Goal: Task Accomplishment & Management: Manage account settings

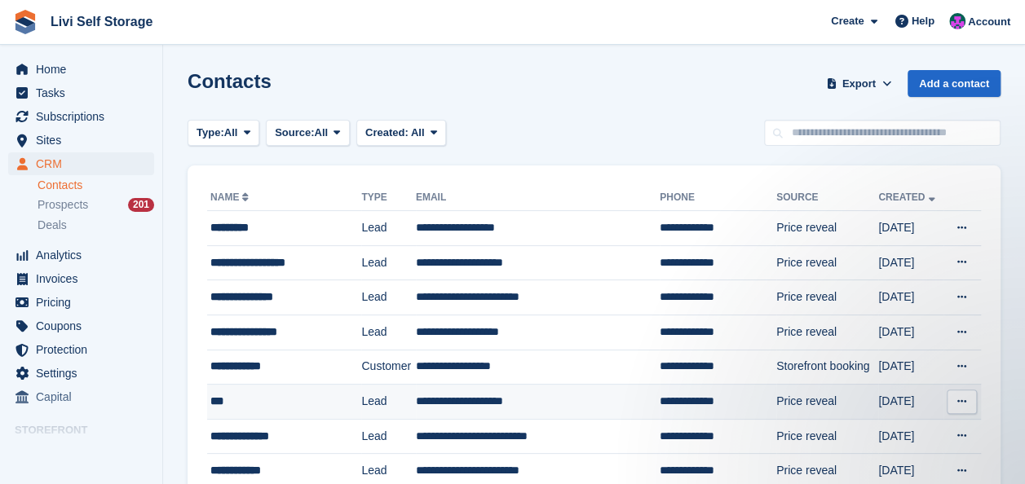
click at [440, 398] on td "**********" at bounding box center [538, 402] width 244 height 35
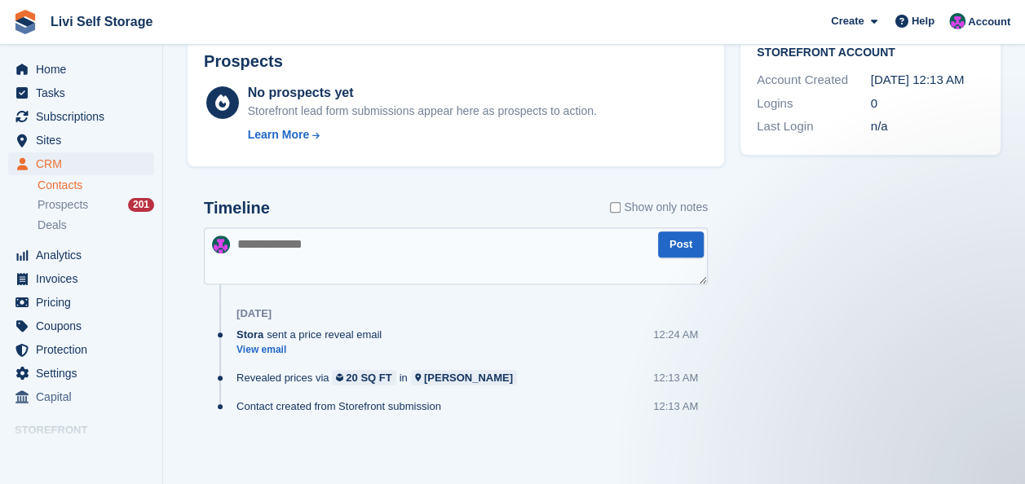
scroll to position [535, 0]
click at [276, 352] on link "View email" at bounding box center [312, 350] width 153 height 14
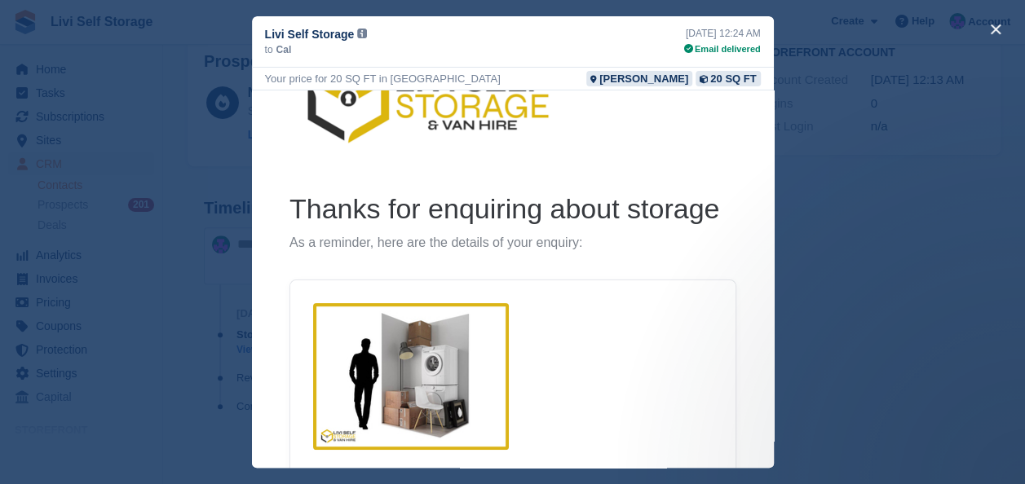
scroll to position [0, 0]
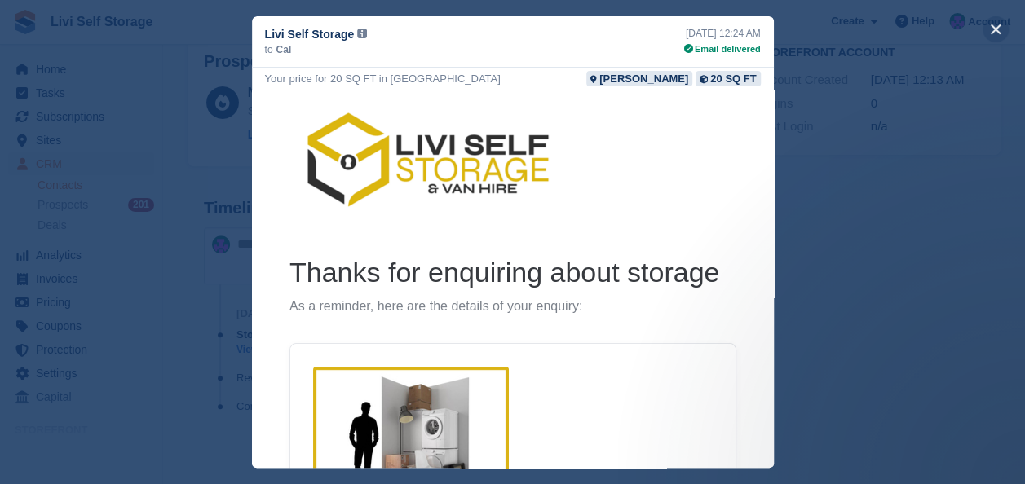
click at [993, 28] on button "close" at bounding box center [995, 29] width 26 height 26
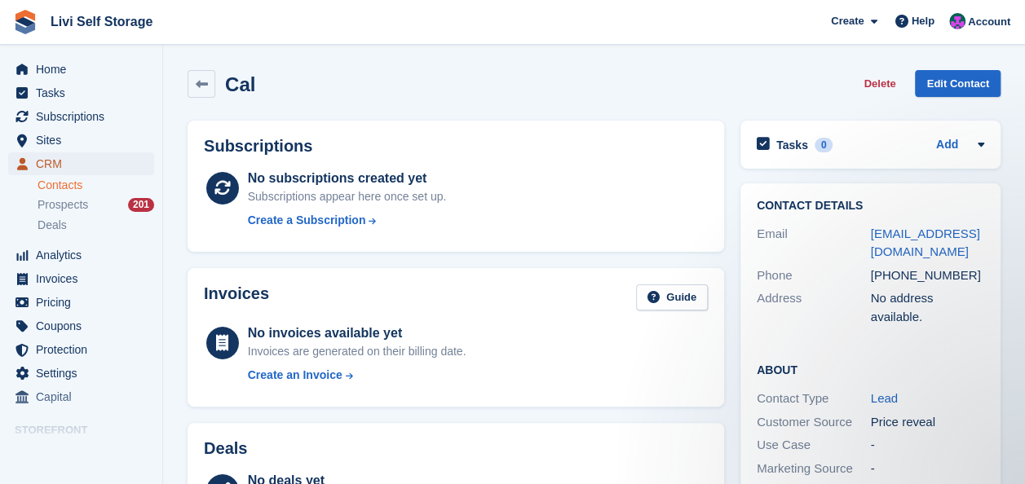
click at [47, 165] on span "CRM" at bounding box center [85, 163] width 98 height 23
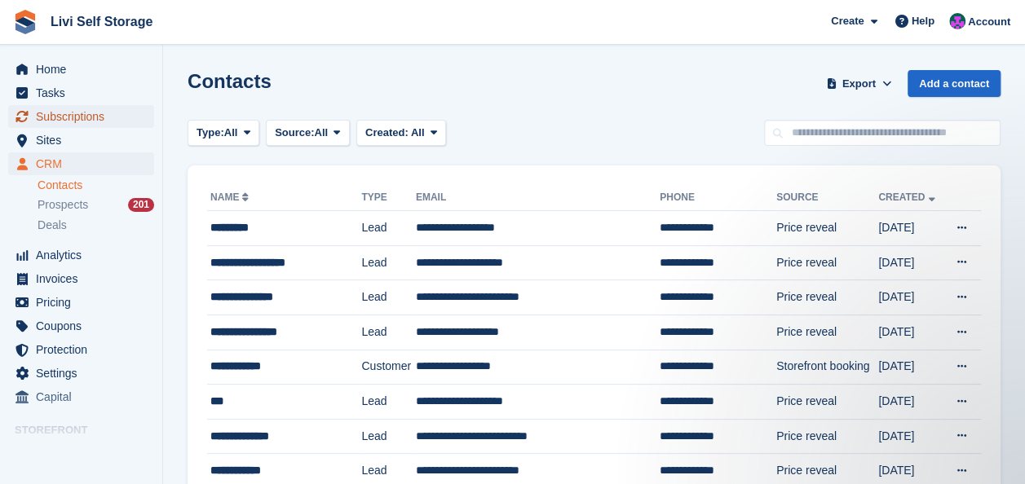
click at [56, 117] on span "Subscriptions" at bounding box center [85, 116] width 98 height 23
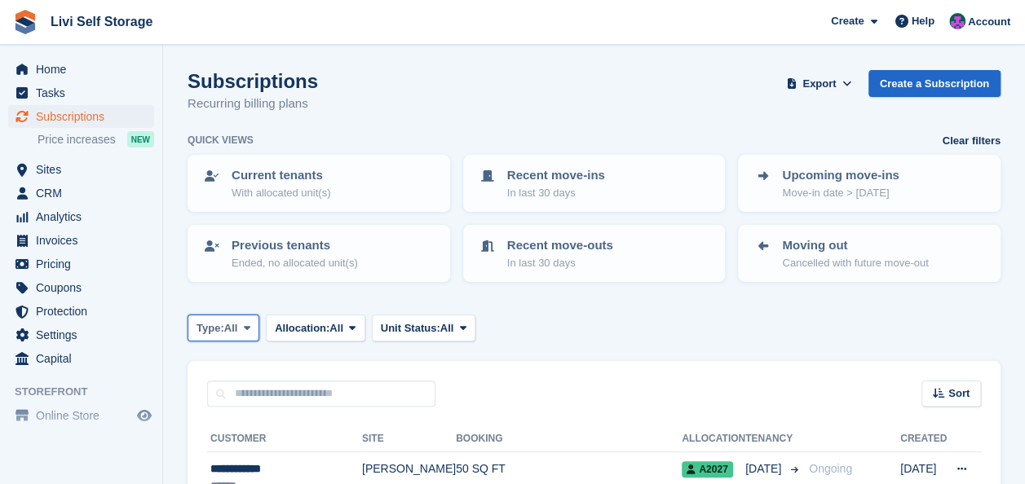
click at [245, 320] on button "Type: All" at bounding box center [223, 328] width 72 height 27
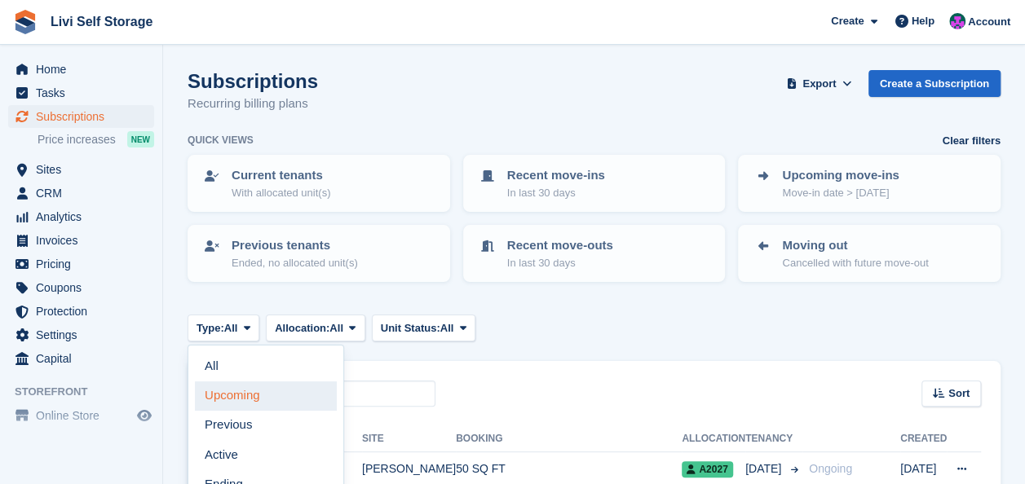
click at [223, 396] on link "Upcoming" at bounding box center [266, 396] width 142 height 29
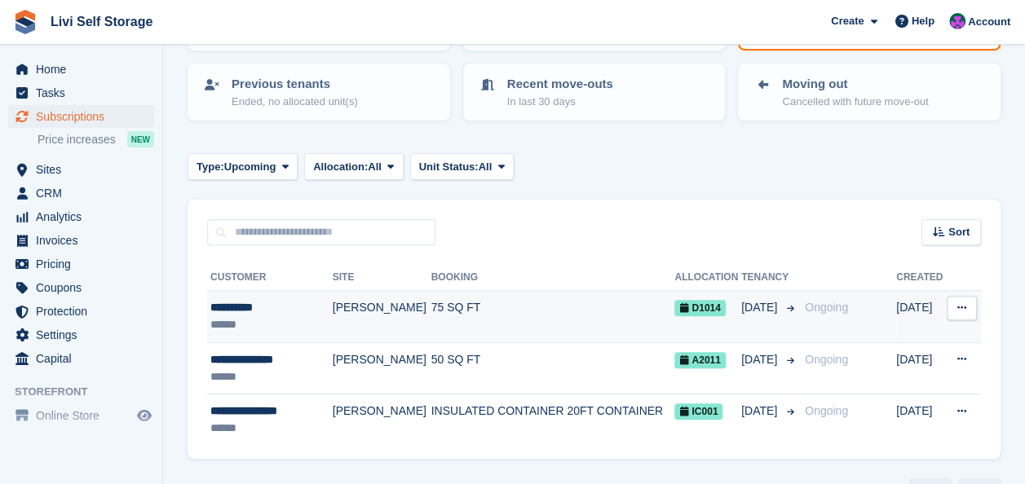
scroll to position [163, 0]
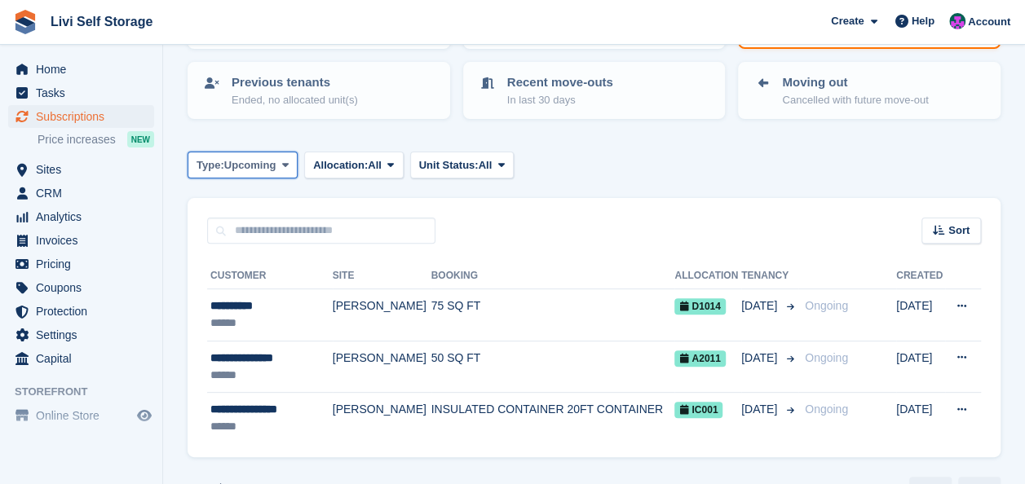
click at [280, 163] on span at bounding box center [285, 164] width 13 height 13
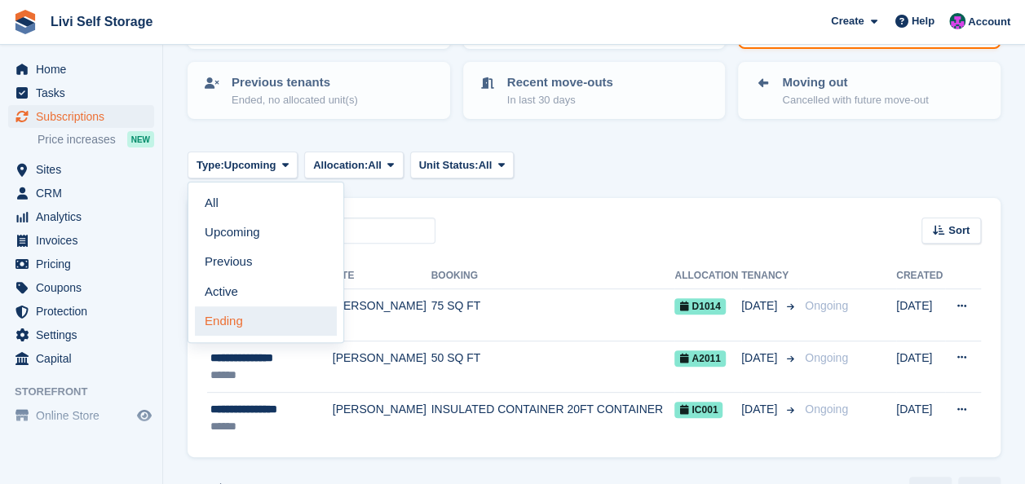
click at [219, 324] on link "Ending" at bounding box center [266, 321] width 142 height 29
